Goal: Check status

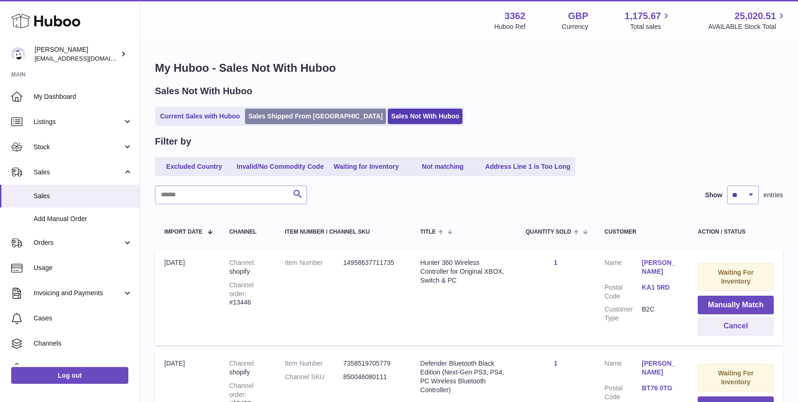
click at [293, 117] on link "Sales Shipped From [GEOGRAPHIC_DATA]" at bounding box center [315, 116] width 141 height 15
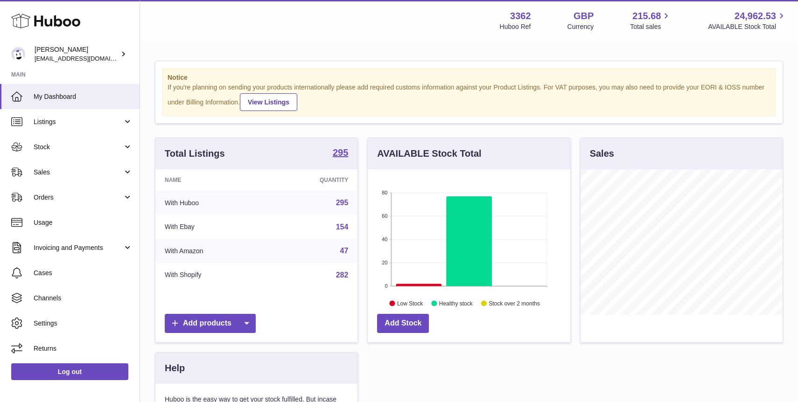
scroll to position [0, 0]
click at [108, 173] on span "Sales" at bounding box center [78, 172] width 89 height 9
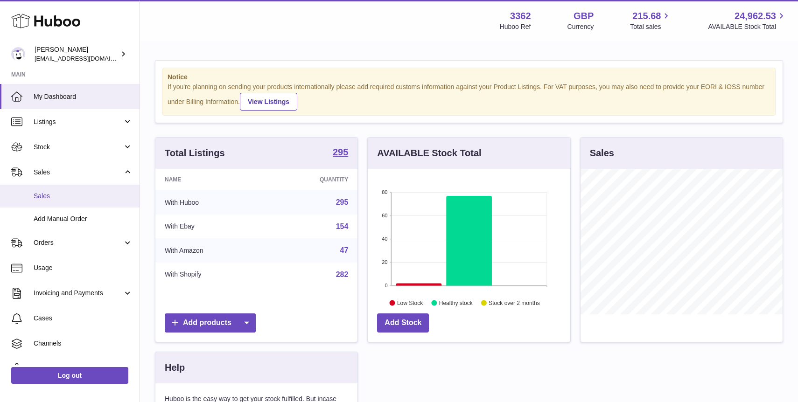
click at [103, 197] on span "Sales" at bounding box center [83, 196] width 99 height 9
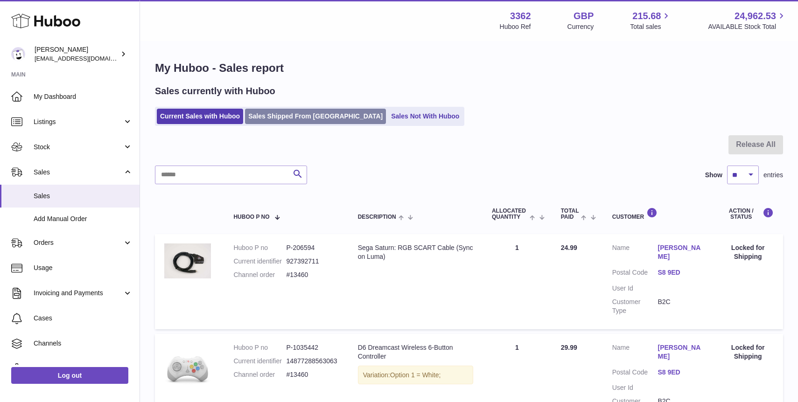
click at [315, 120] on link "Sales Shipped From [GEOGRAPHIC_DATA]" at bounding box center [315, 116] width 141 height 15
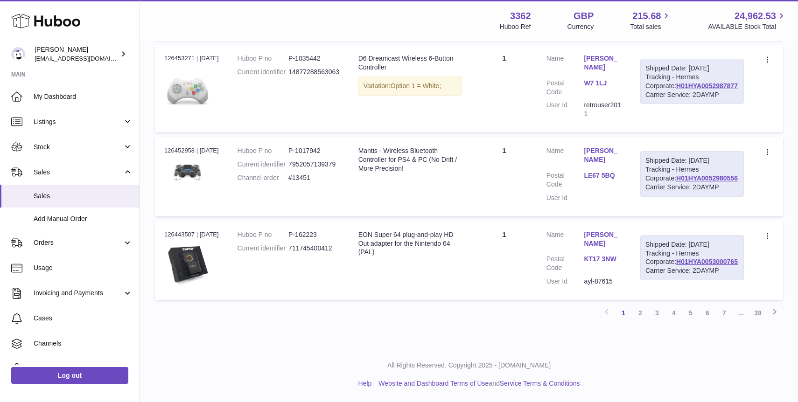
scroll to position [875, 0]
click at [640, 315] on link "2" at bounding box center [640, 313] width 17 height 17
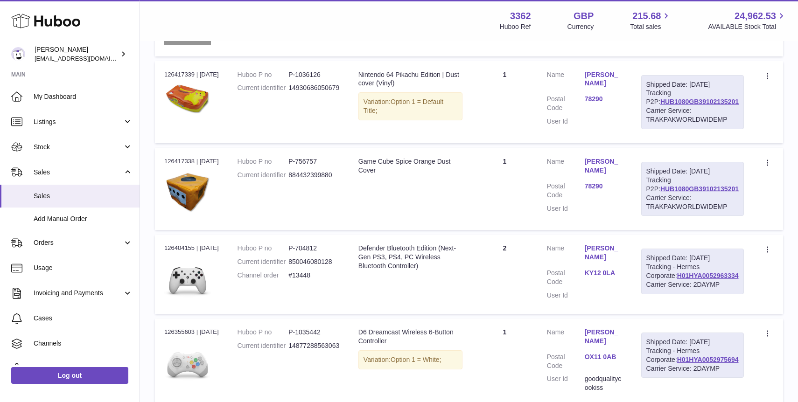
scroll to position [368, 0]
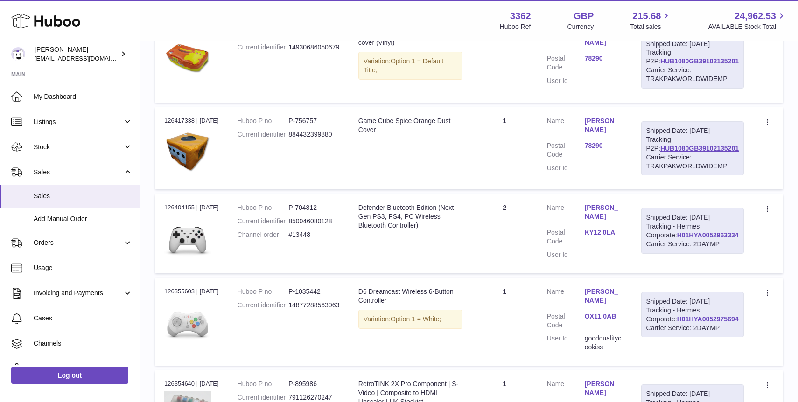
drag, startPoint x: 737, startPoint y: 190, endPoint x: 655, endPoint y: 191, distance: 81.7
click at [655, 176] on div "Shipped Date: [DATE] Tracking P2P: HUB1080GB39102135201 Carrier Service: TRAKPA…" at bounding box center [692, 148] width 103 height 54
copy link "HUB1080GB39102135201"
click at [670, 171] on div "Carrier Service: TRAKPAKWORLDWIDEMP" at bounding box center [693, 162] width 92 height 18
click at [670, 152] on link "HUB1080GB39102135201" at bounding box center [700, 148] width 78 height 7
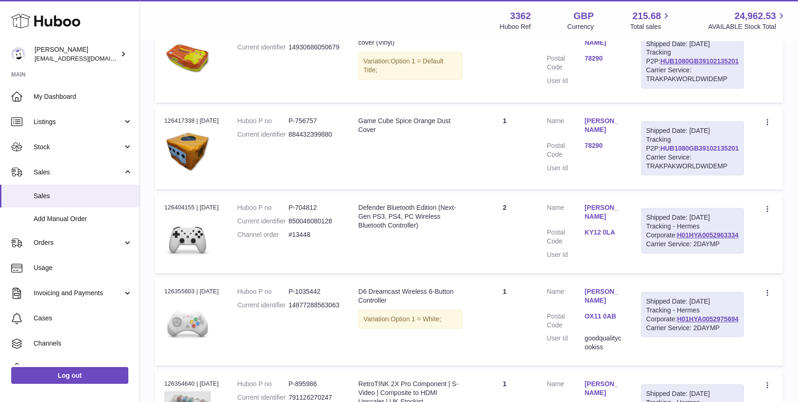
click at [695, 152] on link "HUB1080GB39102135201" at bounding box center [700, 148] width 78 height 7
